Goal: Task Accomplishment & Management: Complete application form

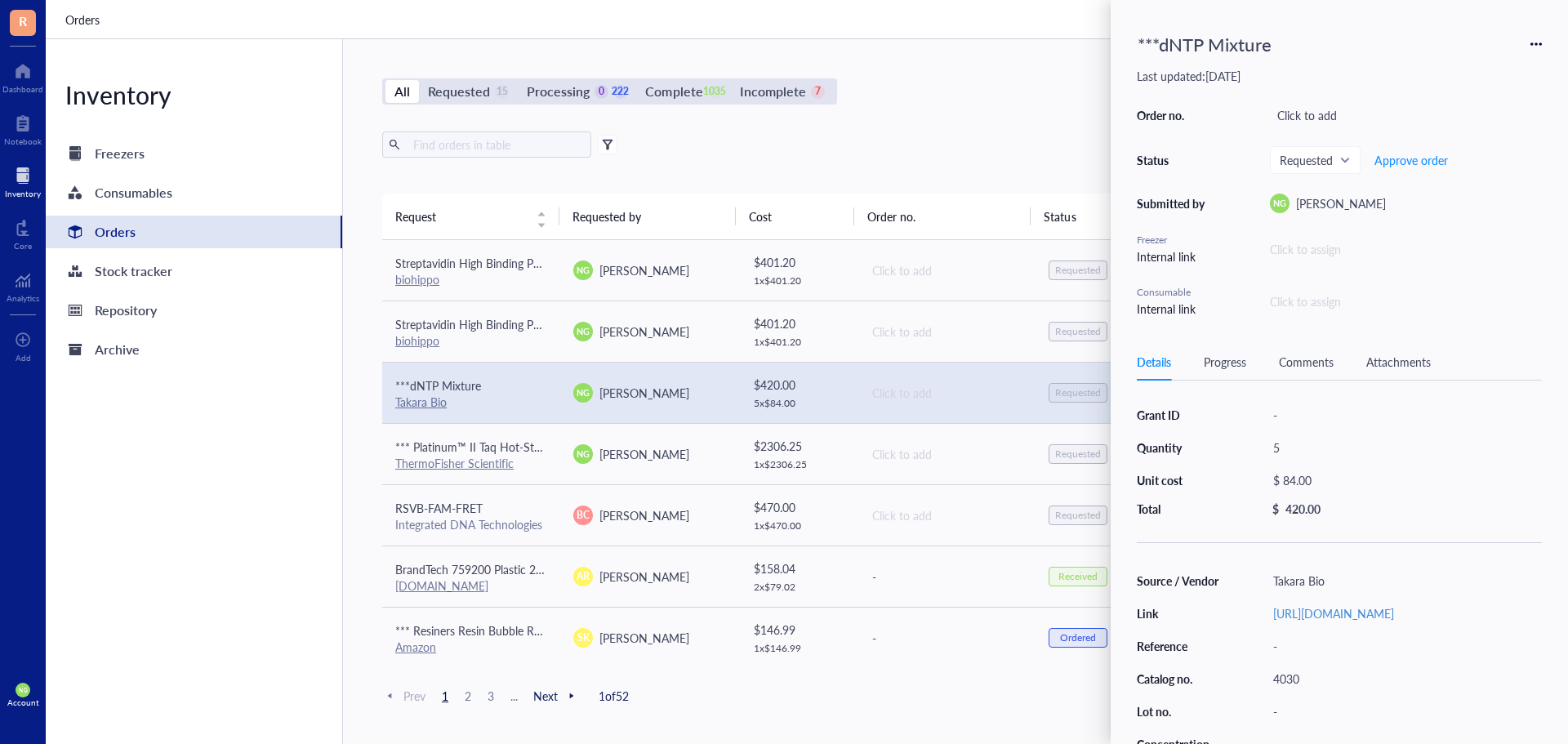
click at [257, 462] on div "Inventory Freezers Consumables Orders Stock tracker Repository Archive" at bounding box center [194, 391] width 298 height 705
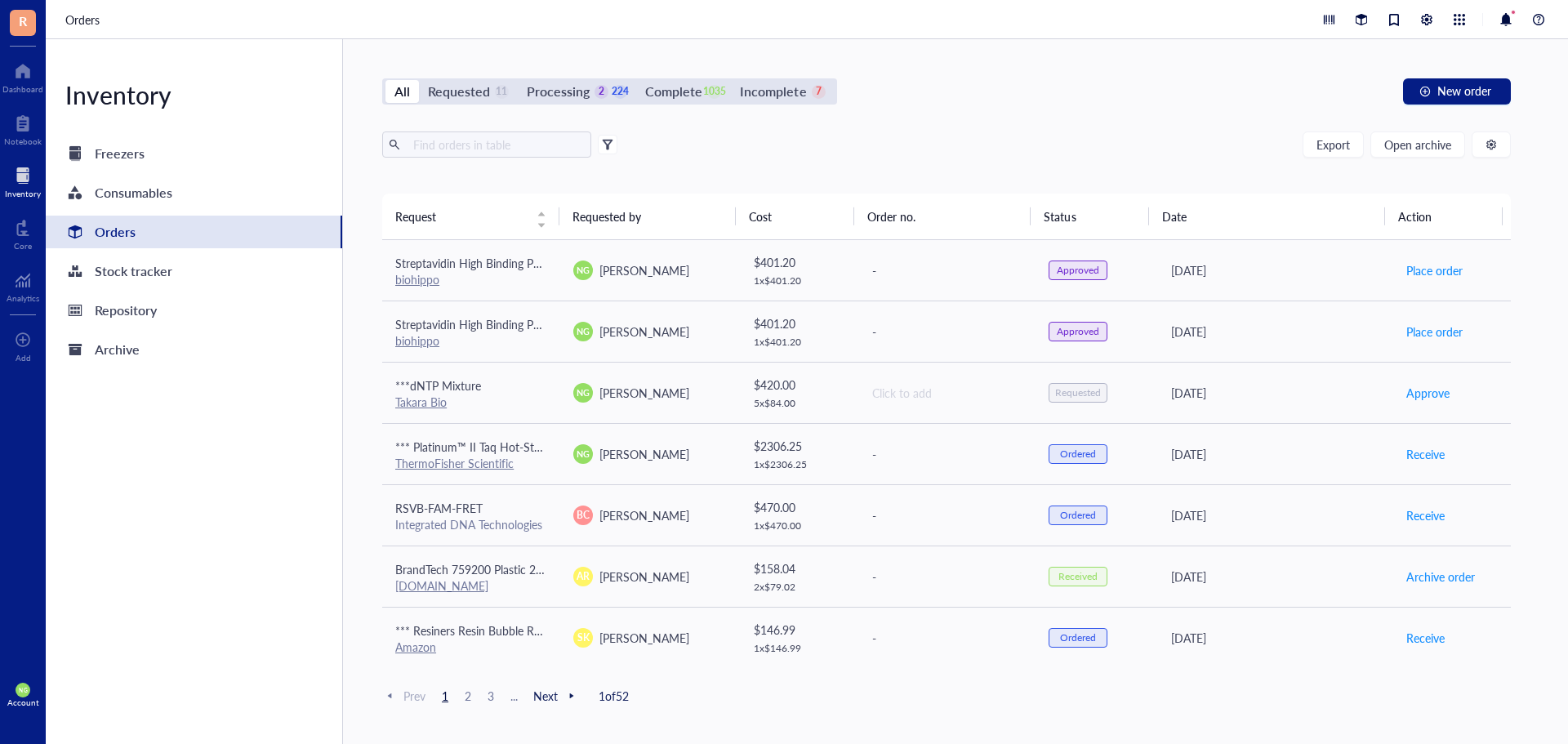
click at [20, 186] on div at bounding box center [23, 175] width 36 height 26
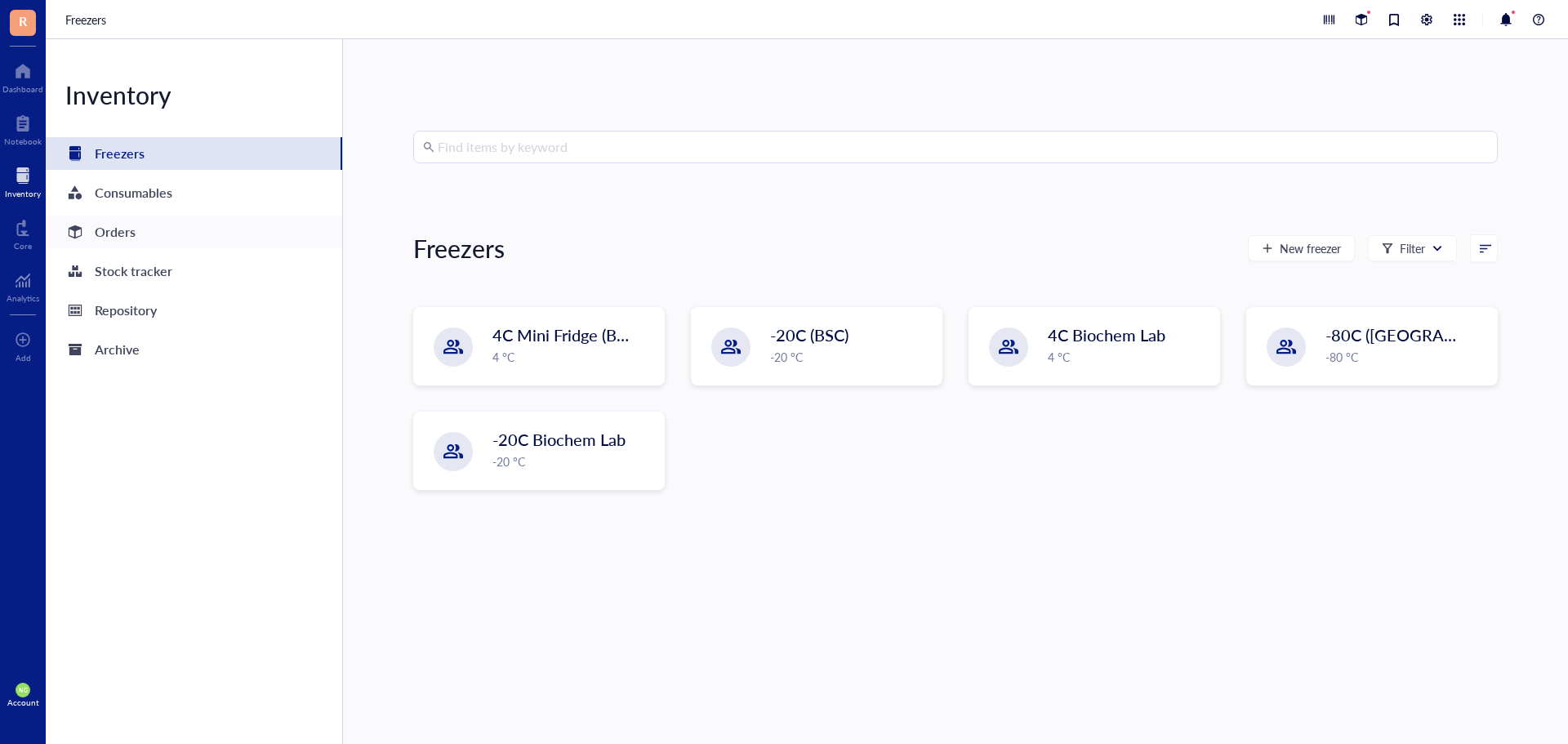
click at [102, 235] on div "Orders" at bounding box center [114, 231] width 41 height 23
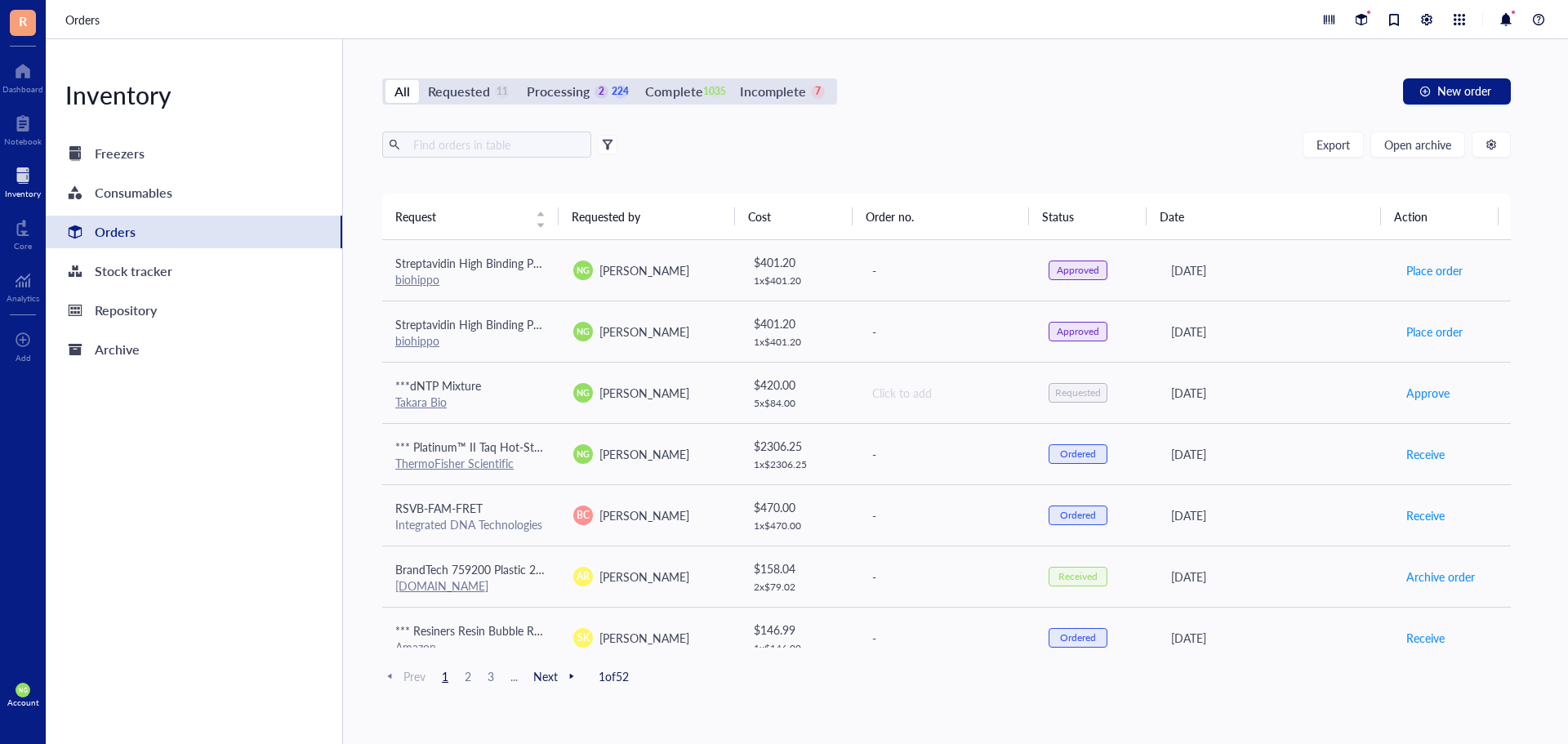
click at [1461, 73] on div "All Requested 11 Processing 2 224 Complete 1035 Incomplete 7 New order Export O…" at bounding box center [947, 391] width 1207 height 705
click at [1426, 86] on div "button" at bounding box center [1425, 91] width 11 height 11
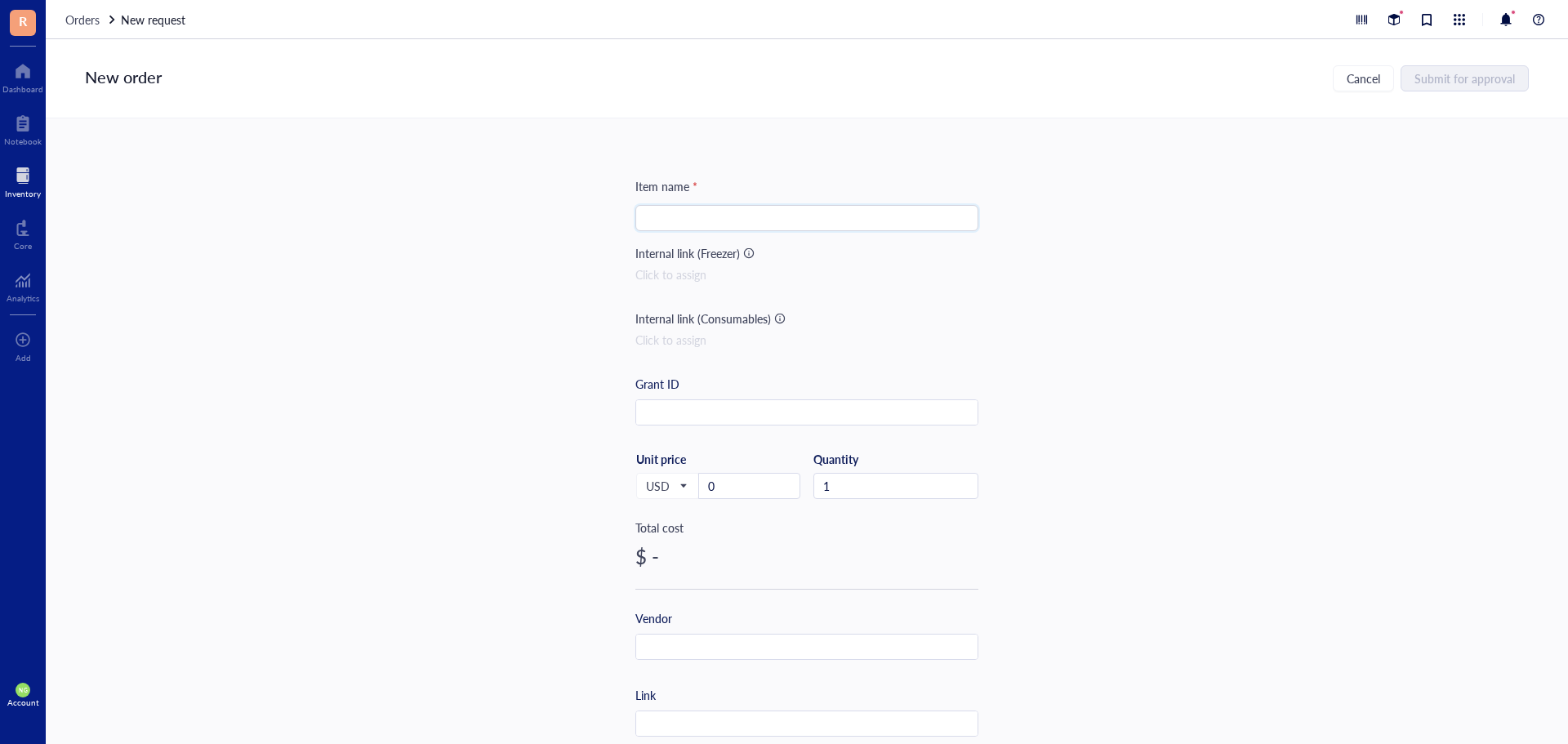
click at [662, 215] on input "search" at bounding box center [806, 218] width 324 height 25
paste input "dNTP Mix (10 mM each)"
type input "***dNTP Mix (10 mM each)"
click at [1114, 367] on div "Item name * ***dNTP Mix (10 mM each) Internal link (Freezer) Click to assign In…" at bounding box center [806, 431] width 1522 height 625
click at [739, 483] on input "0" at bounding box center [749, 486] width 101 height 25
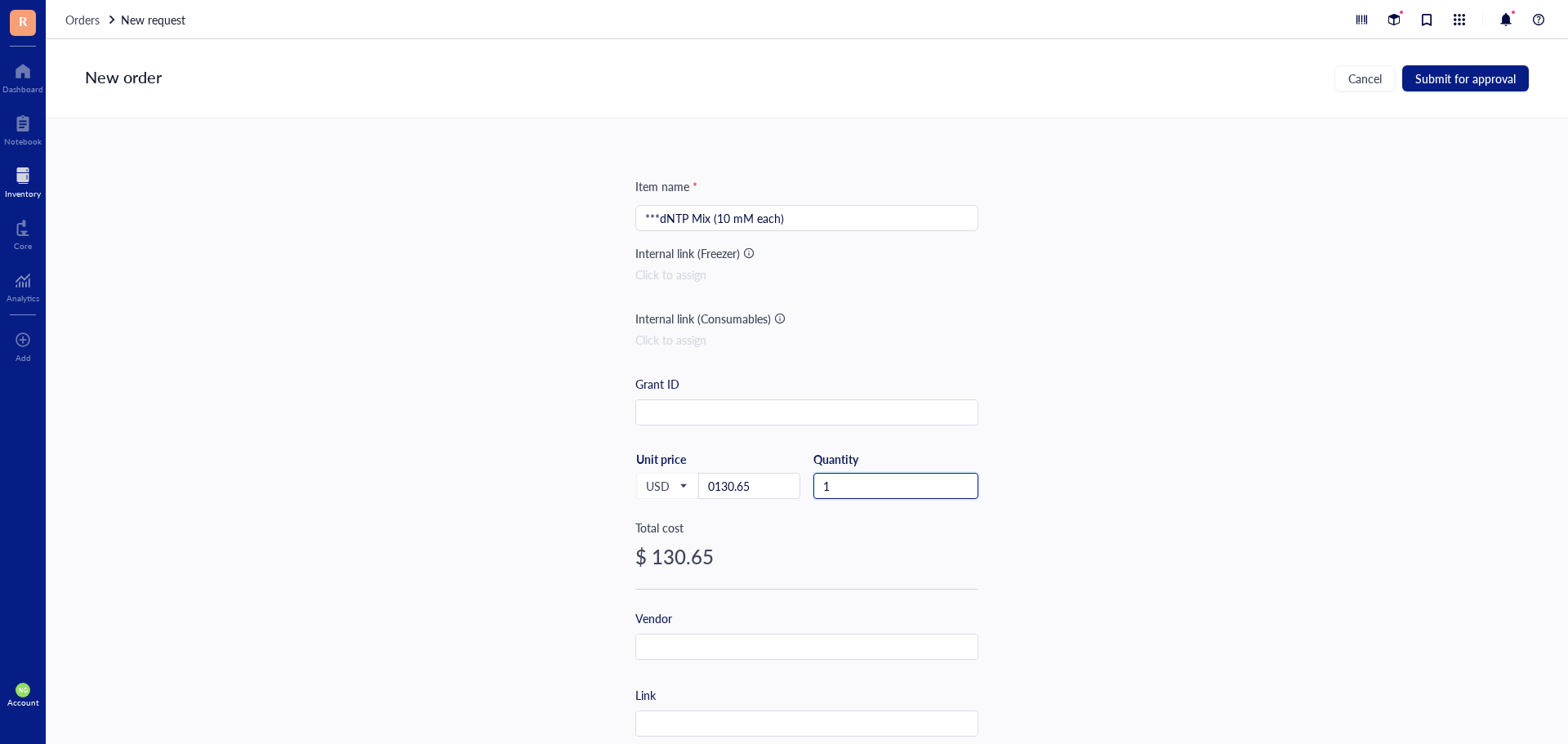
type input "130.65"
click at [740, 470] on div "USD Unit price 130.65 Quantity 1" at bounding box center [806, 485] width 343 height 67
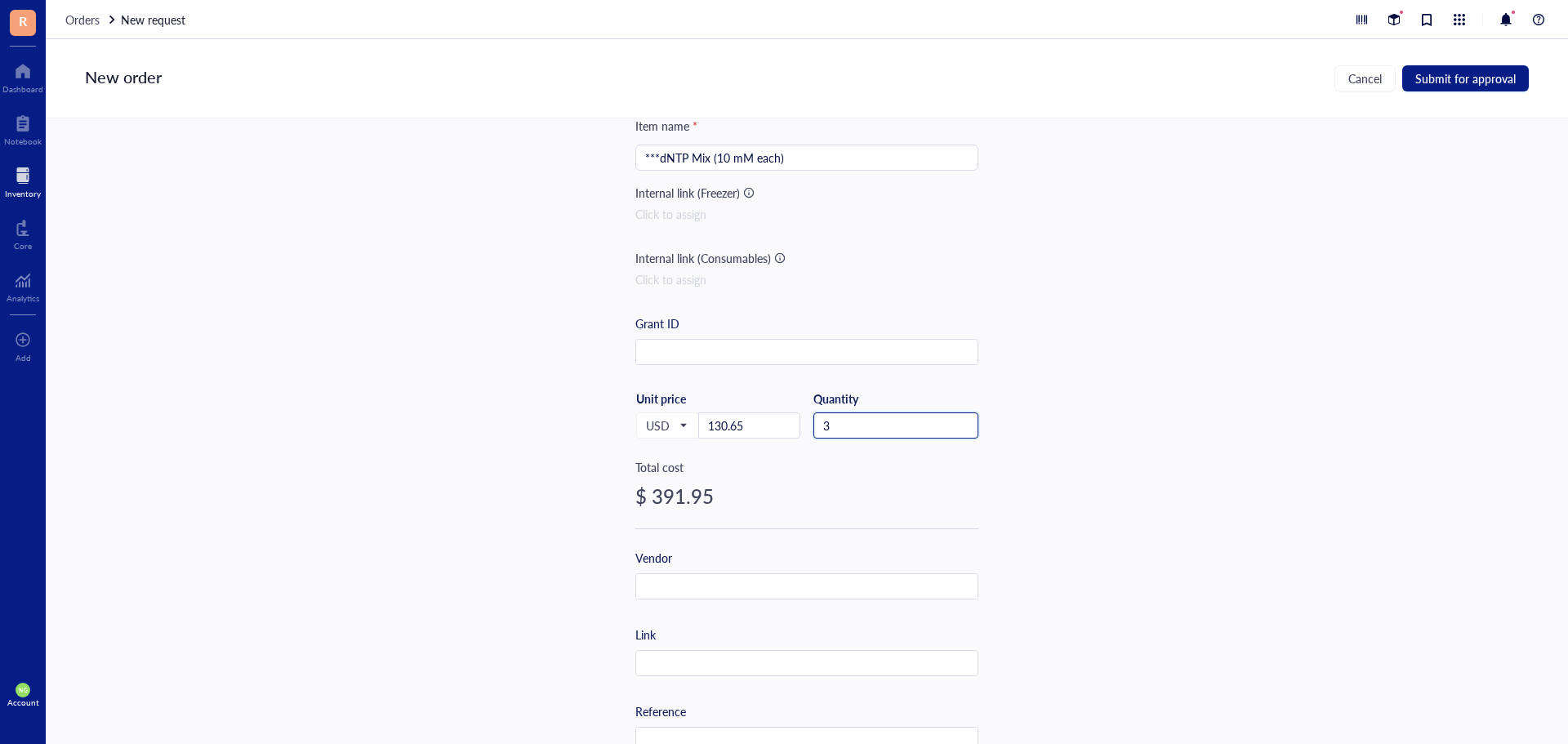
scroll to position [163, 0]
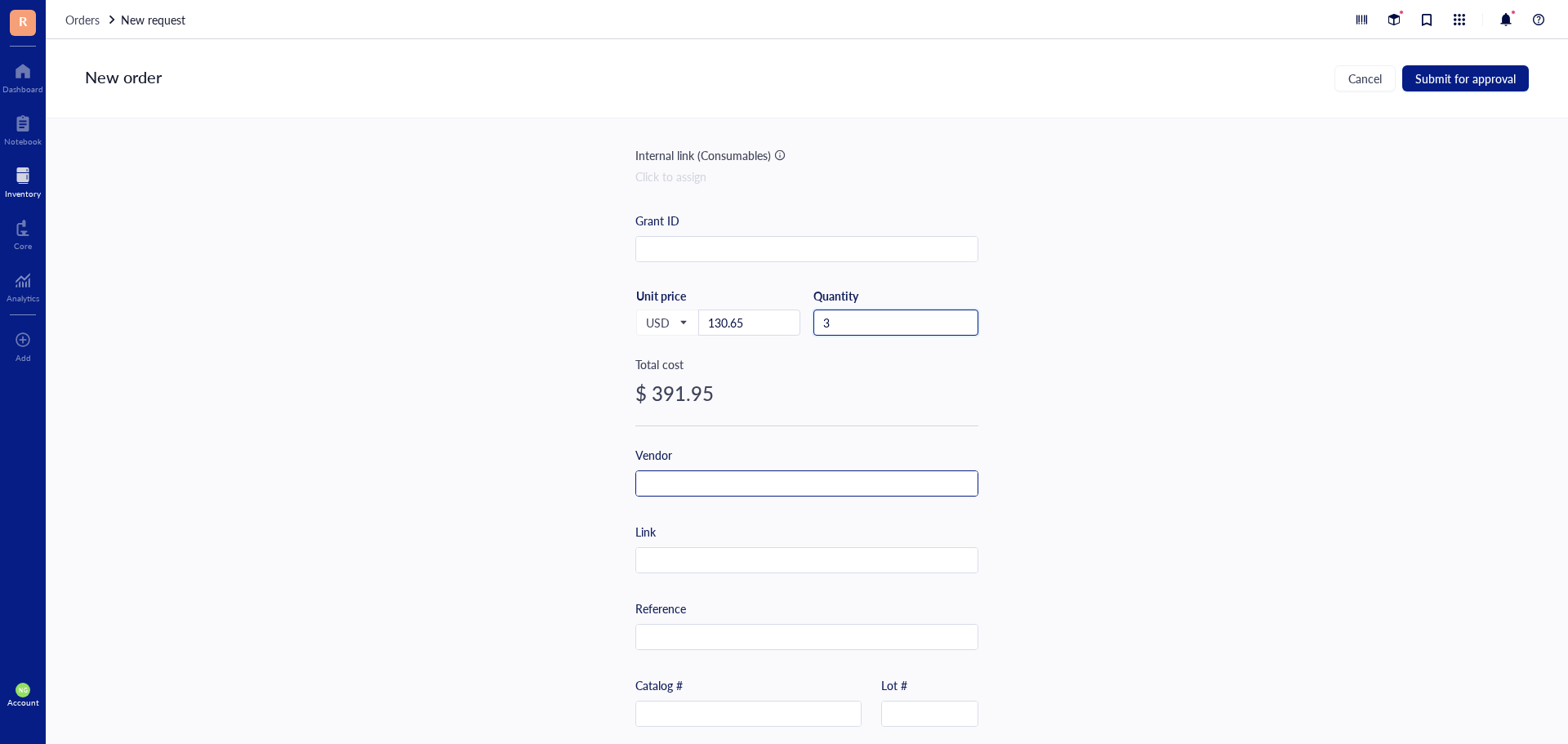
type input "3"
click at [681, 480] on input "text" at bounding box center [806, 484] width 341 height 26
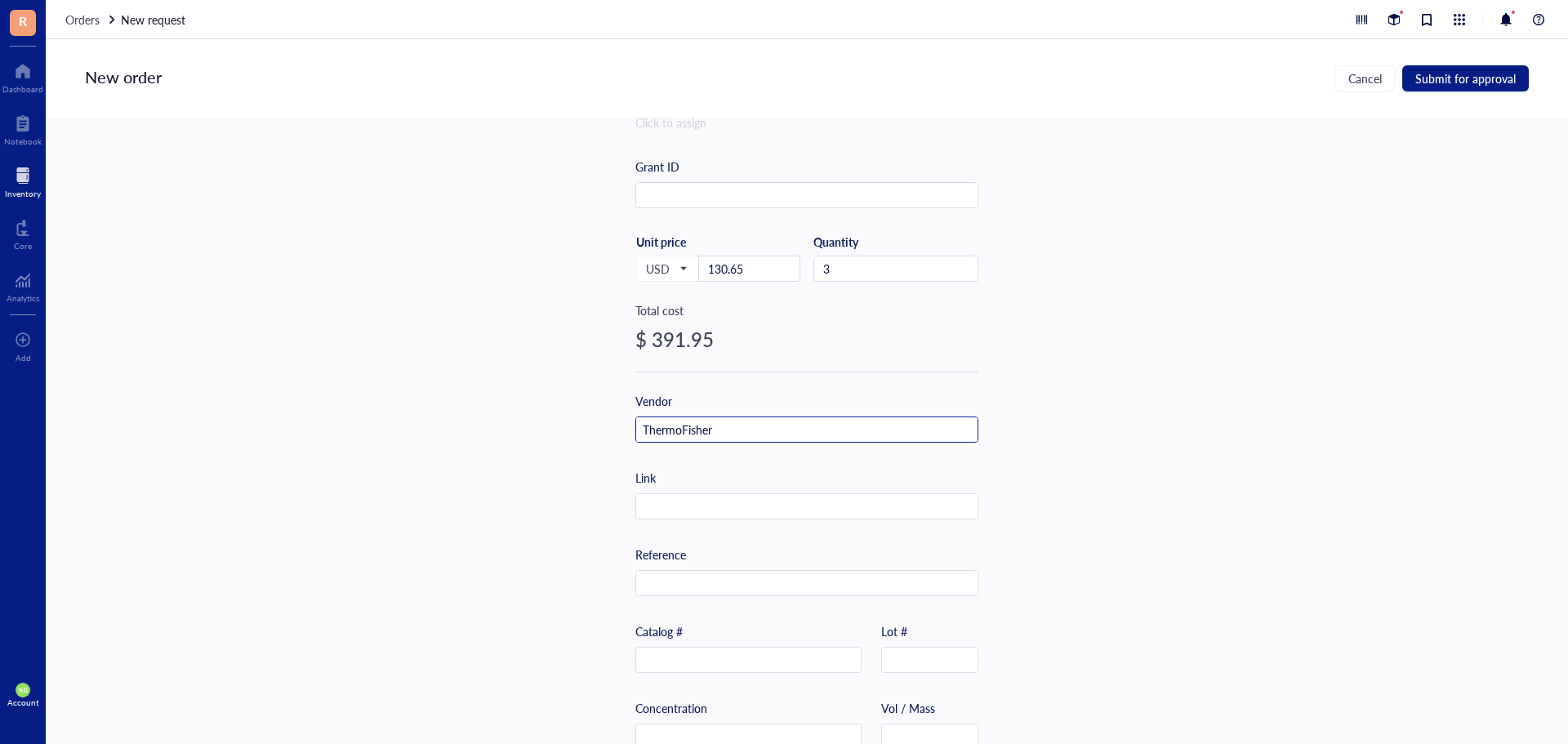
scroll to position [327, 0]
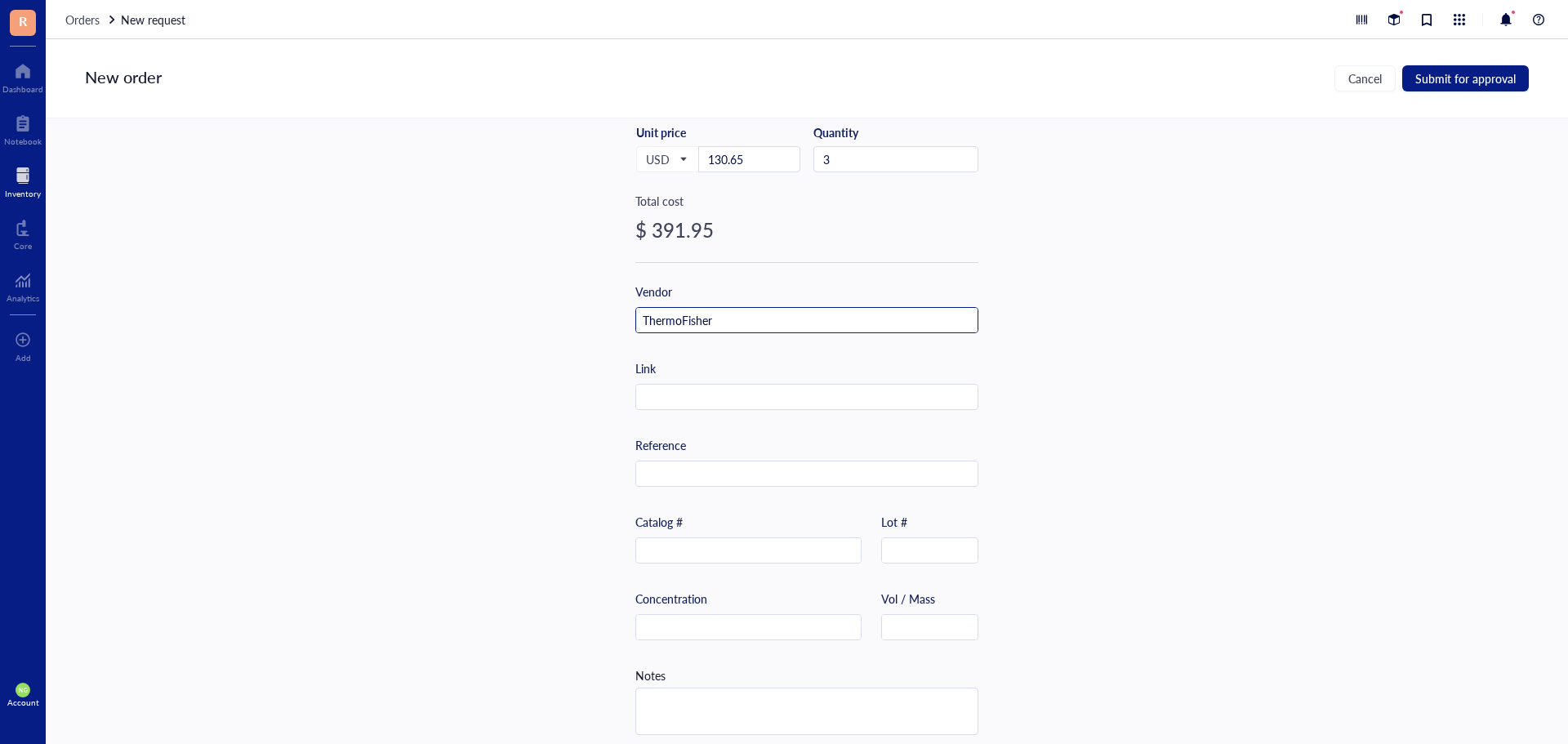
type input "ThermoFisher"
click at [682, 389] on input "text" at bounding box center [806, 397] width 341 height 26
paste input "[URL][DOMAIN_NAME]"
type input "[URL][DOMAIN_NAME]"
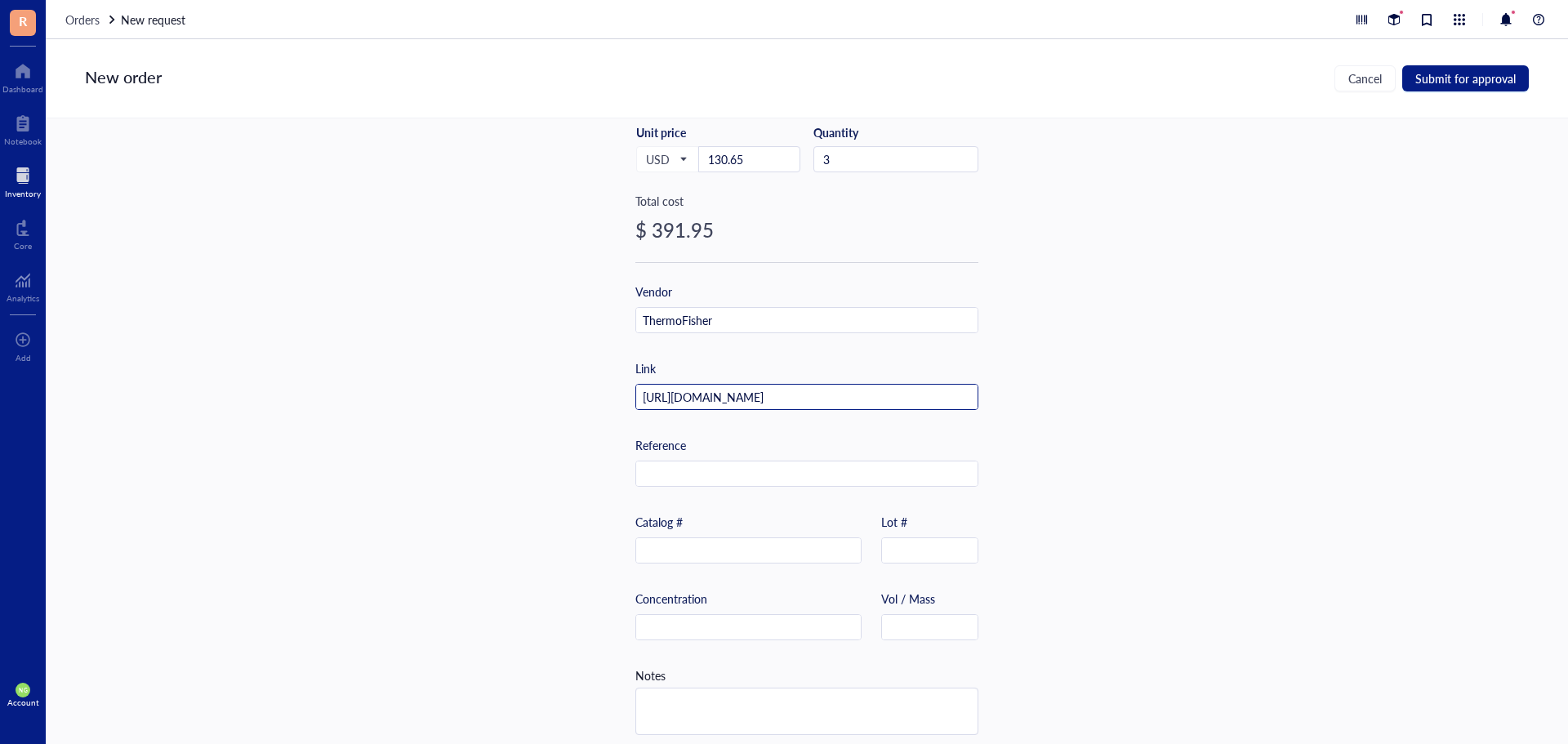
scroll to position [0, 0]
click at [685, 556] on input "text" at bounding box center [749, 552] width 225 height 26
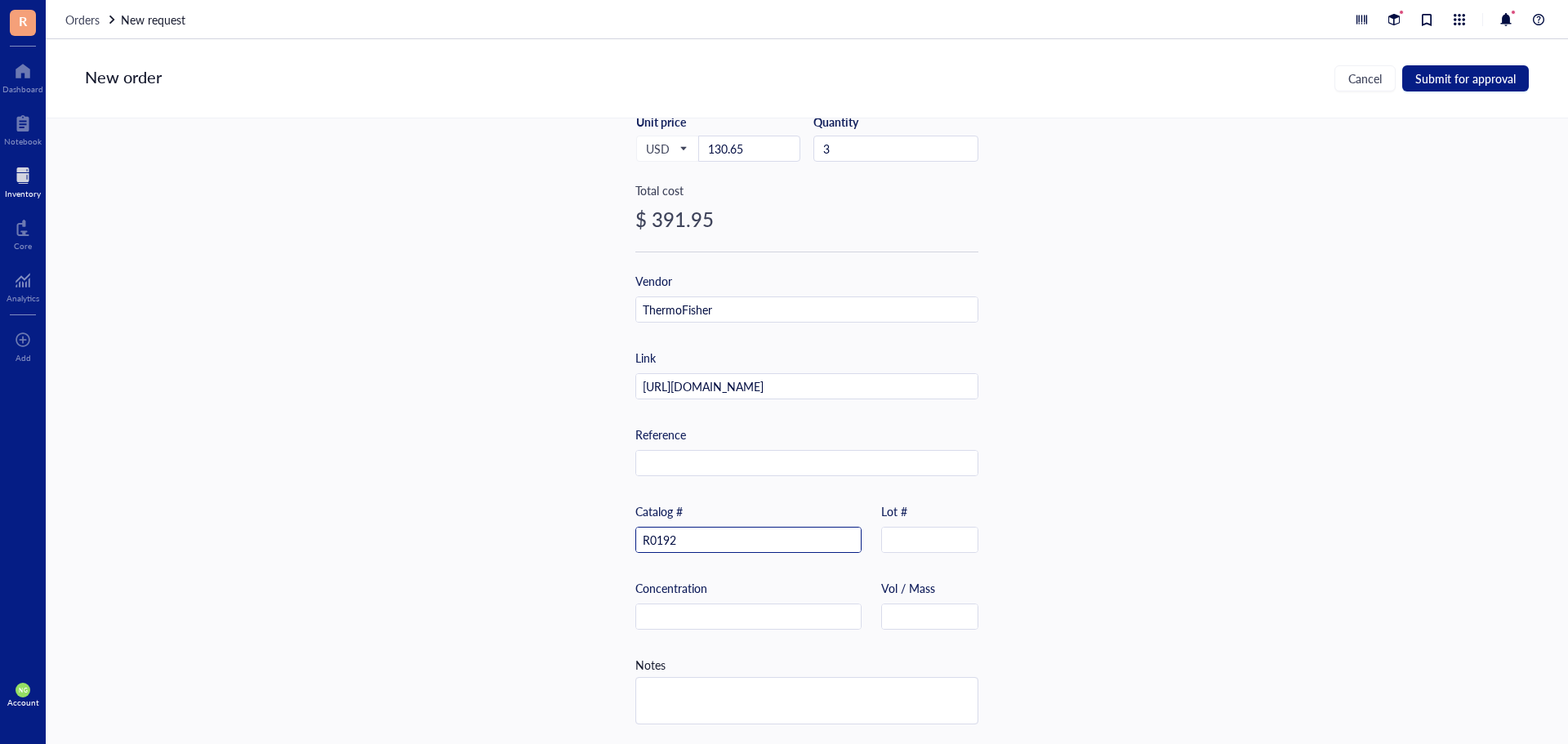
scroll to position [344, 0]
type input "R0192"
click at [1453, 77] on span "Submit for approval" at bounding box center [1465, 78] width 101 height 13
